Goal: Transaction & Acquisition: Purchase product/service

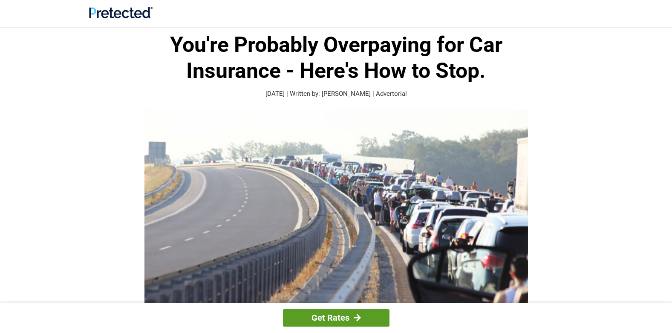
click at [341, 314] on link "Get Rates" at bounding box center [336, 317] width 107 height 17
